Goal: Find specific page/section: Find specific page/section

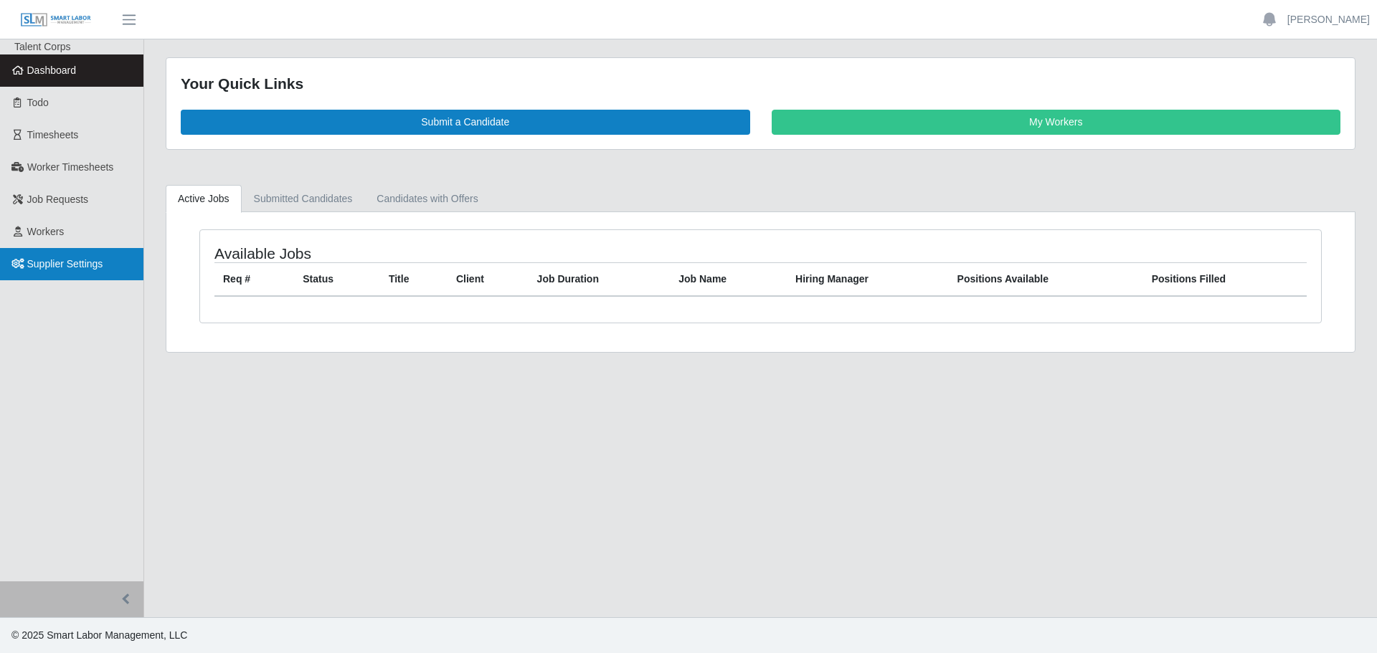
click at [43, 268] on span "Supplier Settings" at bounding box center [65, 263] width 76 height 11
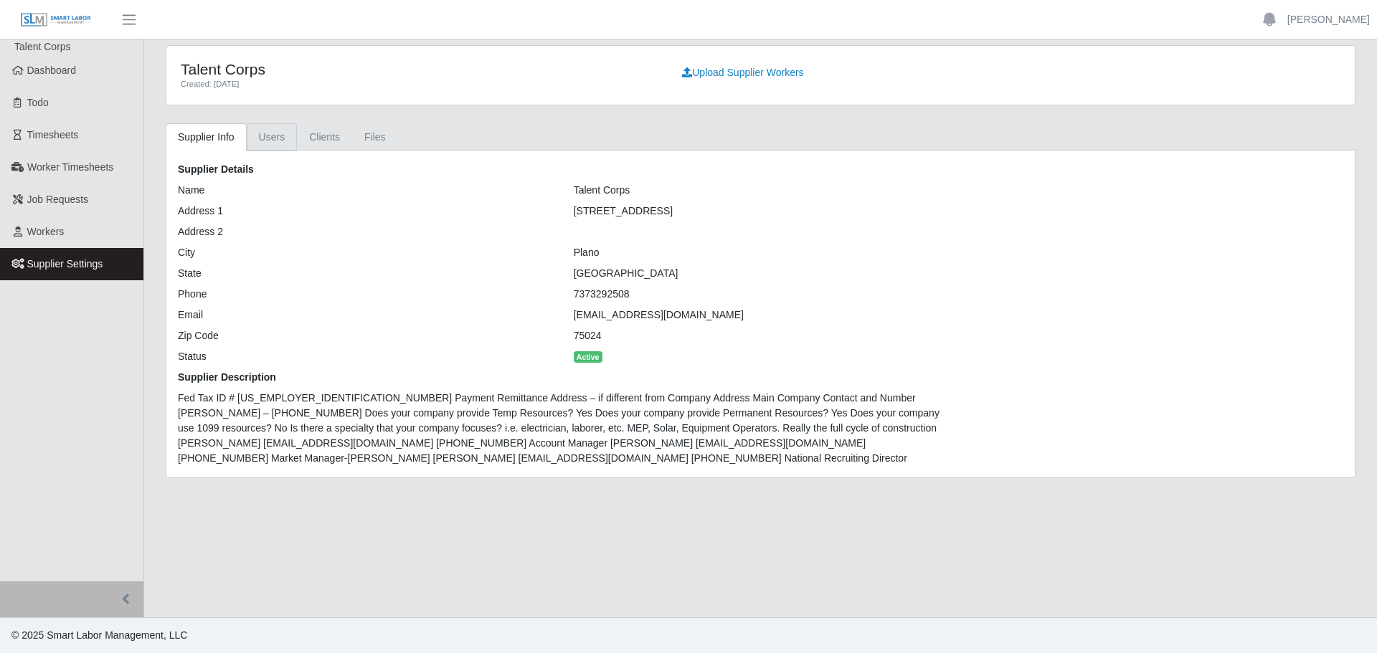
click at [260, 141] on link "Users" at bounding box center [272, 137] width 51 height 28
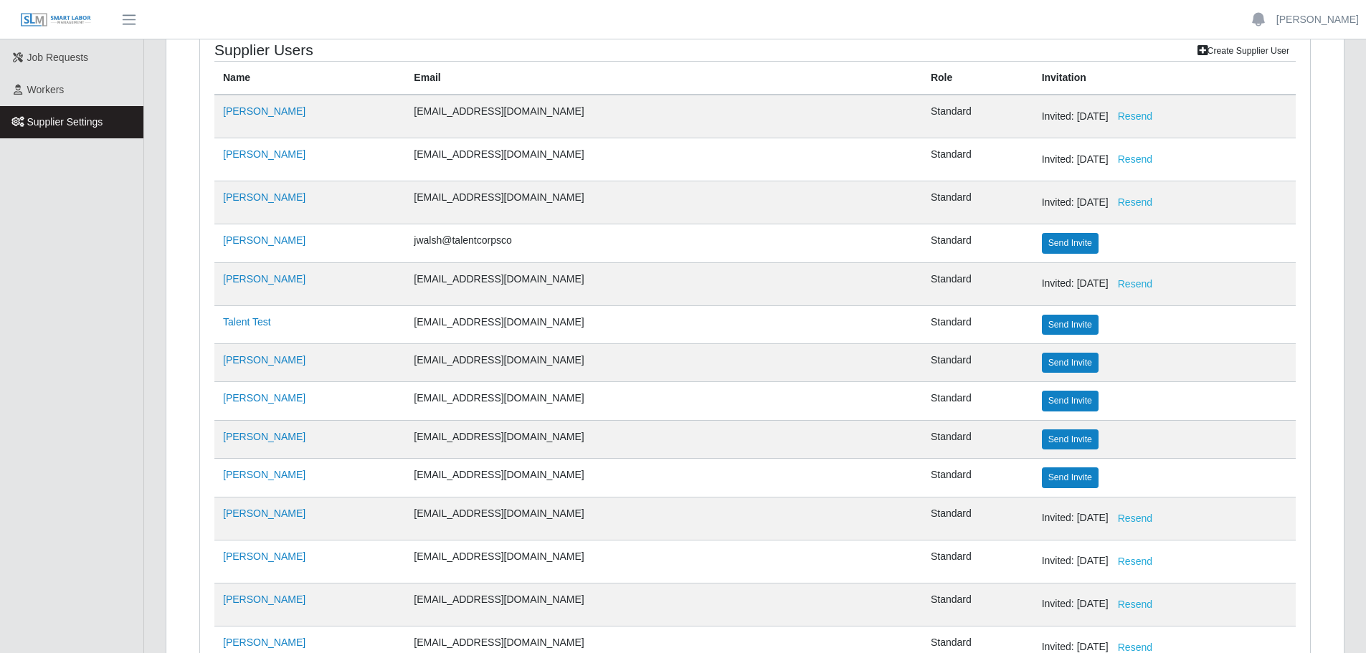
scroll to position [143, 0]
